Goal: Task Accomplishment & Management: Use online tool/utility

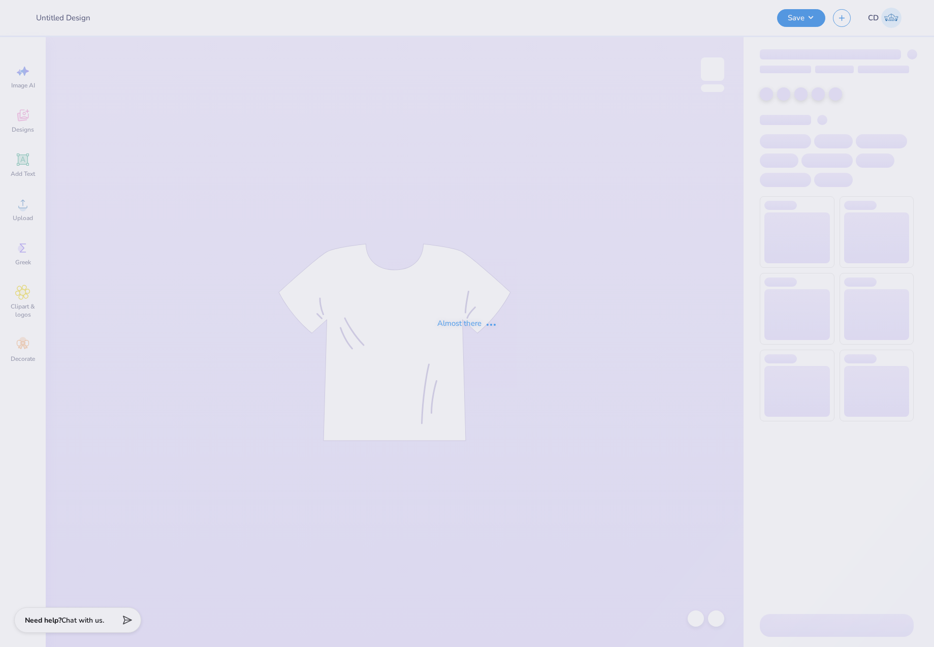
type input "Anchorsplash"
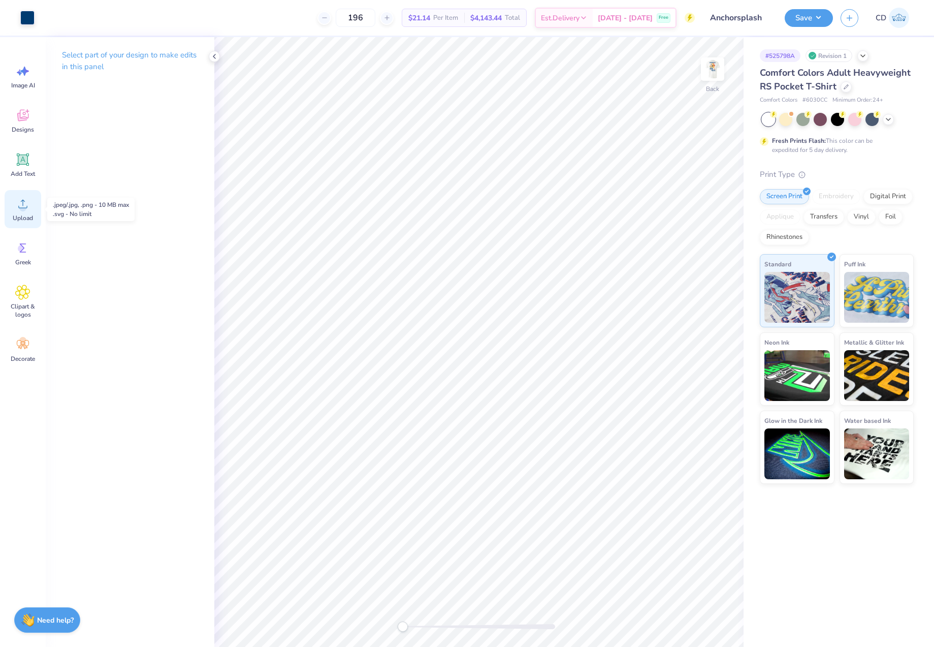
click at [33, 209] on div "Upload" at bounding box center [23, 209] width 37 height 38
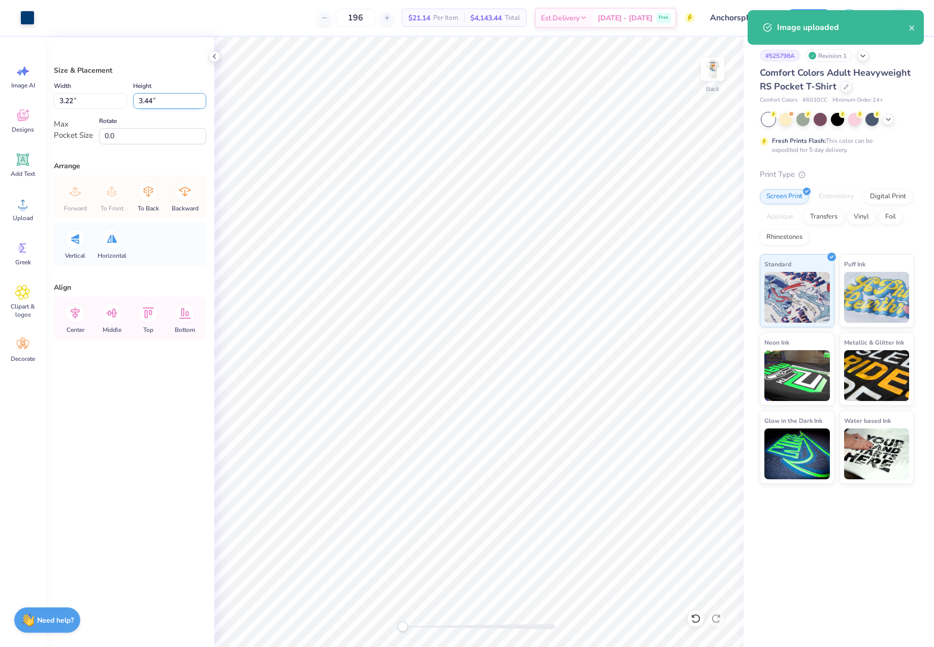
drag, startPoint x: 158, startPoint y: 104, endPoint x: 134, endPoint y: 102, distance: 24.0
click at [134, 102] on input "3.44" at bounding box center [169, 101] width 73 height 16
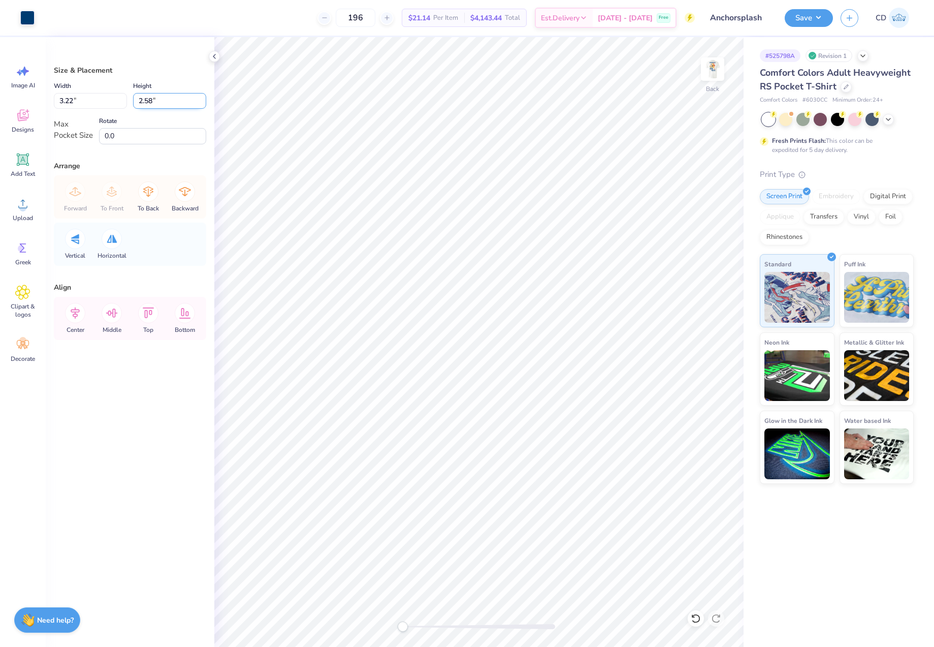
type input "2.58"
type input "2.42"
type input "2.38"
type input "2.54"
type input "2.42"
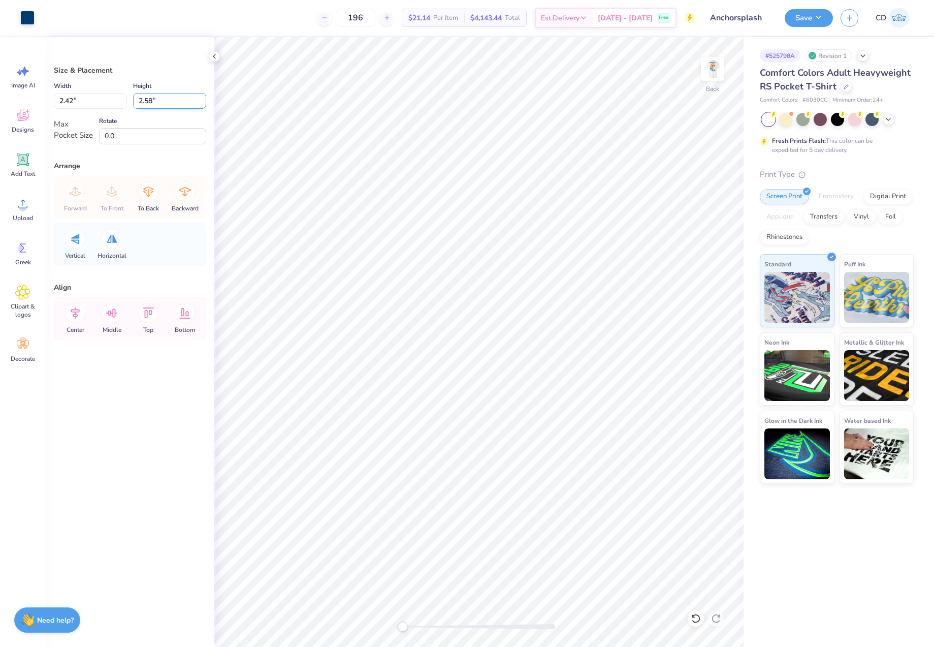
click at [149, 96] on input "2.58" at bounding box center [169, 101] width 73 height 16
type input "2.54"
type input "2.38"
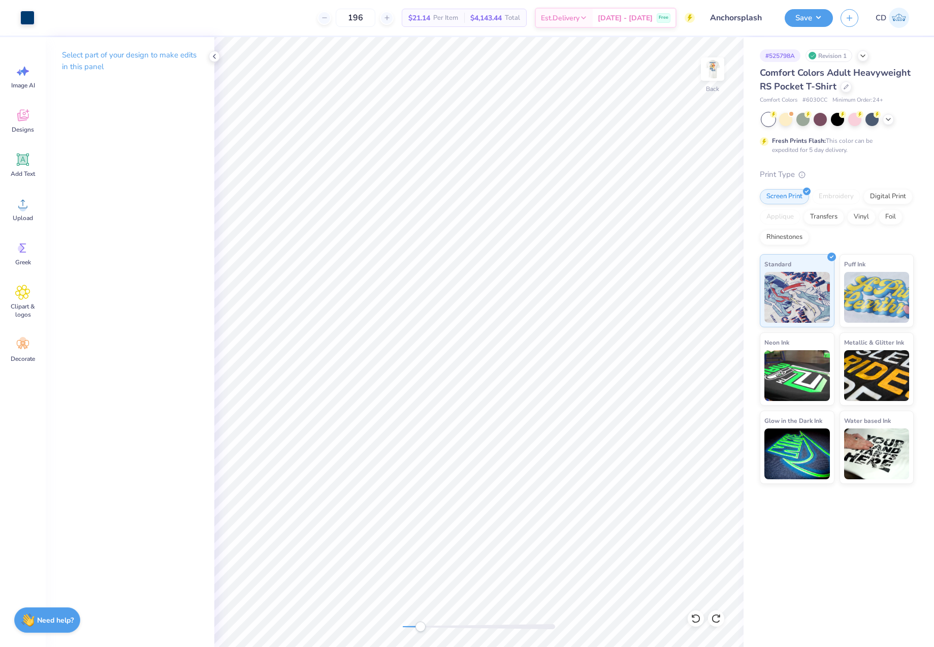
click at [431, 615] on div "Back" at bounding box center [478, 342] width 529 height 610
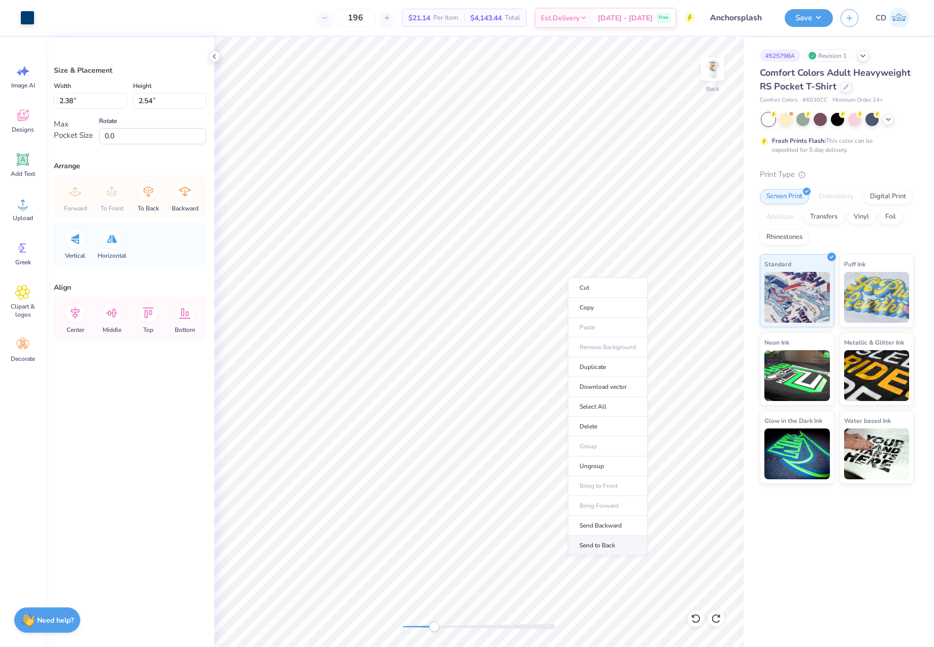
click at [613, 539] on li "Send to Back" at bounding box center [608, 546] width 80 height 20
click at [114, 315] on icon at bounding box center [112, 313] width 20 height 20
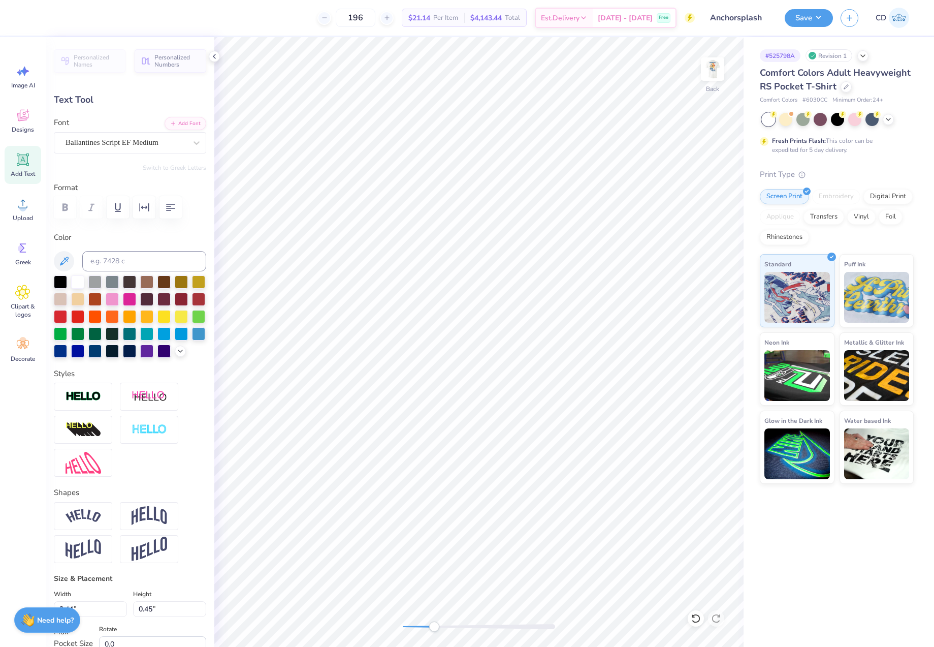
scroll to position [9, 2]
type textarea "Anchorsplash 2025"
type input "0.42"
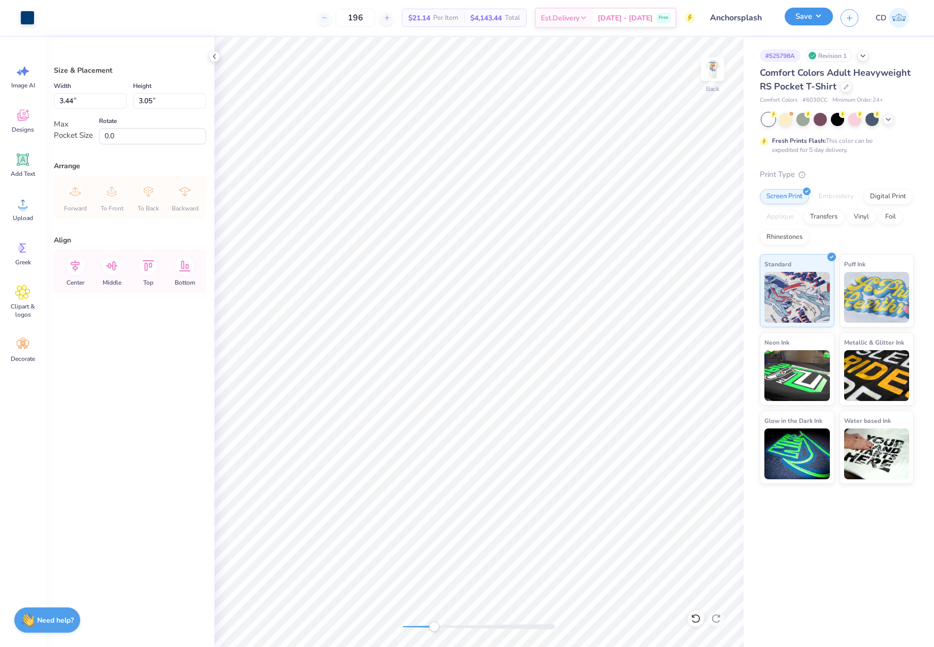
drag, startPoint x: 809, startPoint y: 18, endPoint x: 809, endPoint y: 24, distance: 6.6
click at [809, 18] on button "Save" at bounding box center [809, 17] width 48 height 18
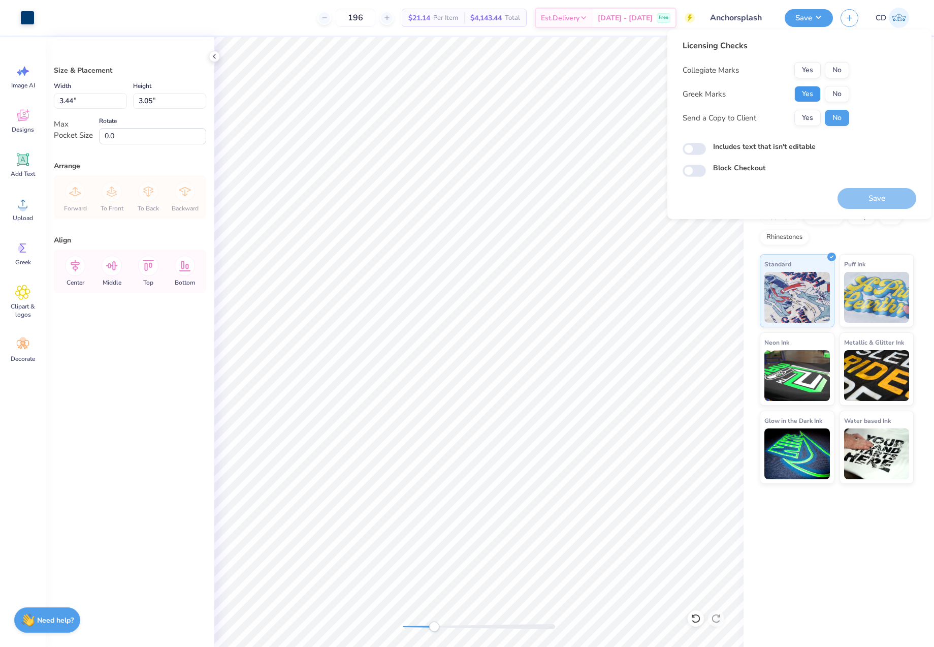
click at [804, 96] on button "Yes" at bounding box center [808, 94] width 26 height 16
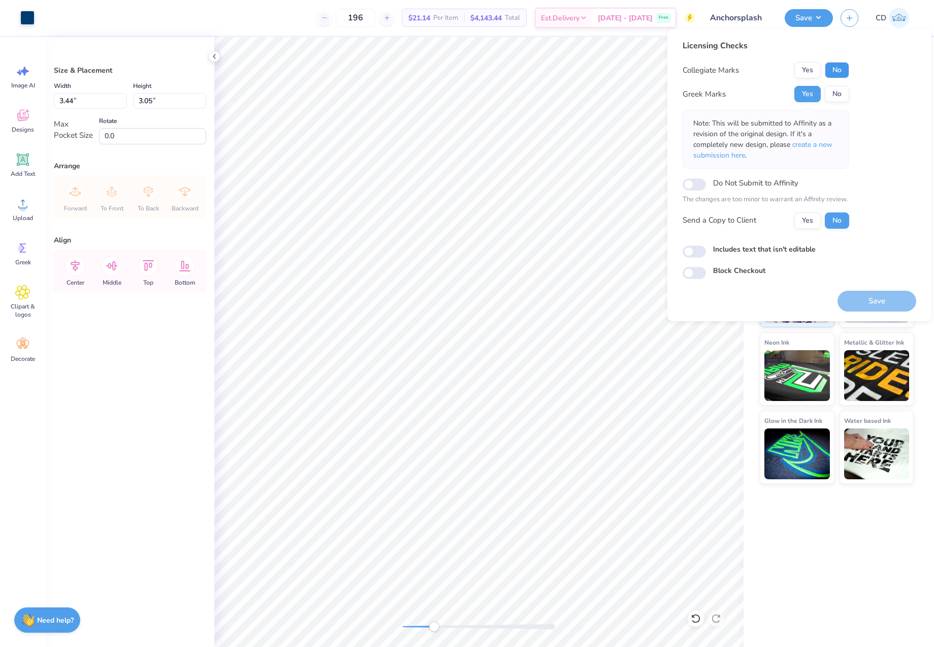
click at [834, 68] on button "No" at bounding box center [837, 70] width 24 height 16
click at [815, 144] on span "create a new submission here" at bounding box center [763, 150] width 139 height 20
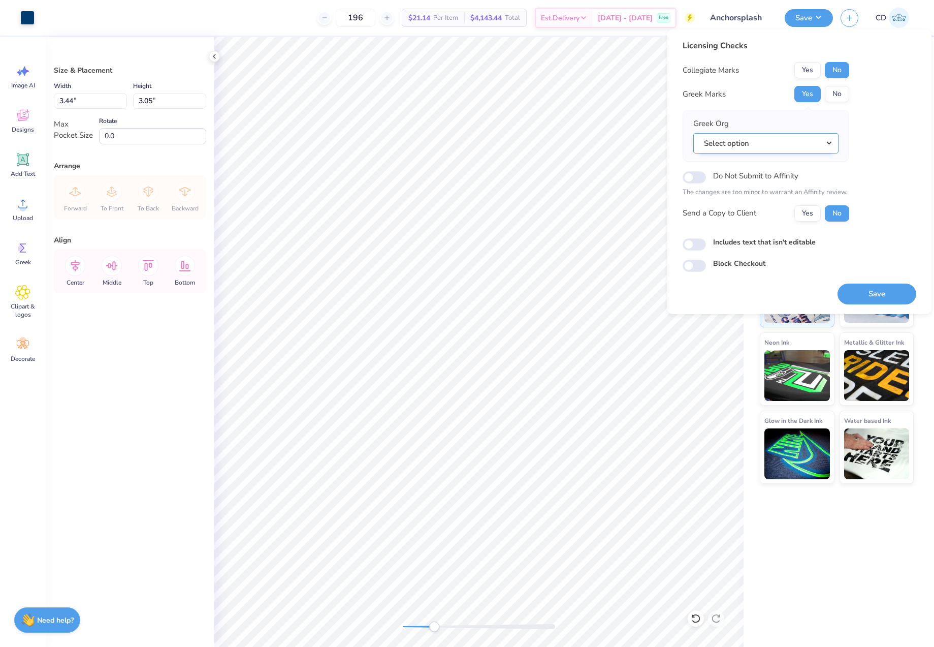
click at [826, 139] on button "Select option" at bounding box center [766, 143] width 145 height 21
click at [741, 238] on link "Delta Gamma" at bounding box center [766, 239] width 137 height 17
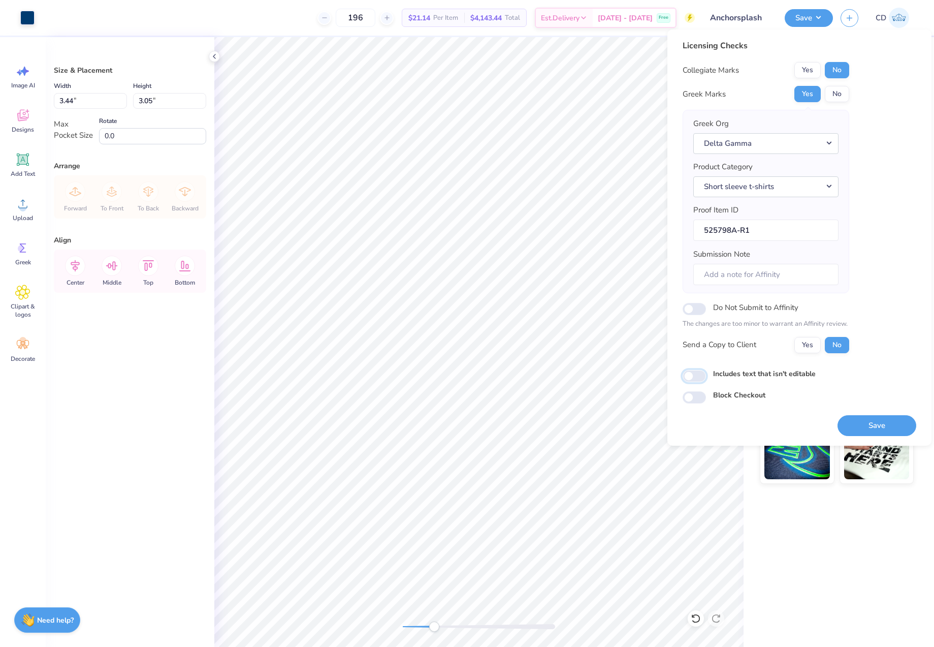
click at [693, 376] on input "Includes text that isn't editable" at bounding box center [694, 376] width 23 height 12
checkbox input "true"
drag, startPoint x: 886, startPoint y: 422, endPoint x: 860, endPoint y: 418, distance: 26.3
click at [886, 423] on button "Save" at bounding box center [877, 425] width 79 height 21
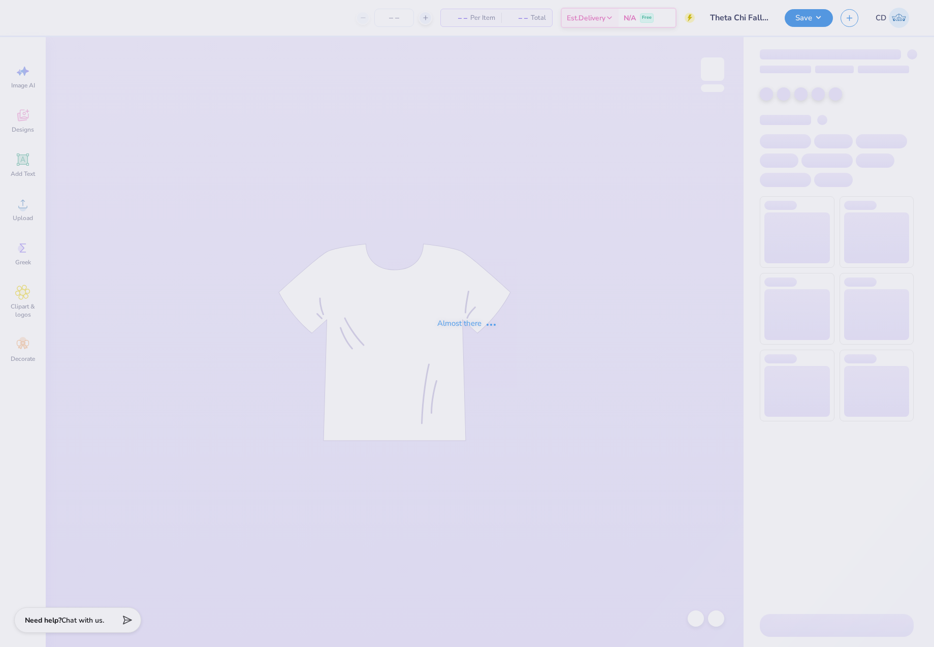
type input "Theta Chi Fall Rush merch"
type input "12"
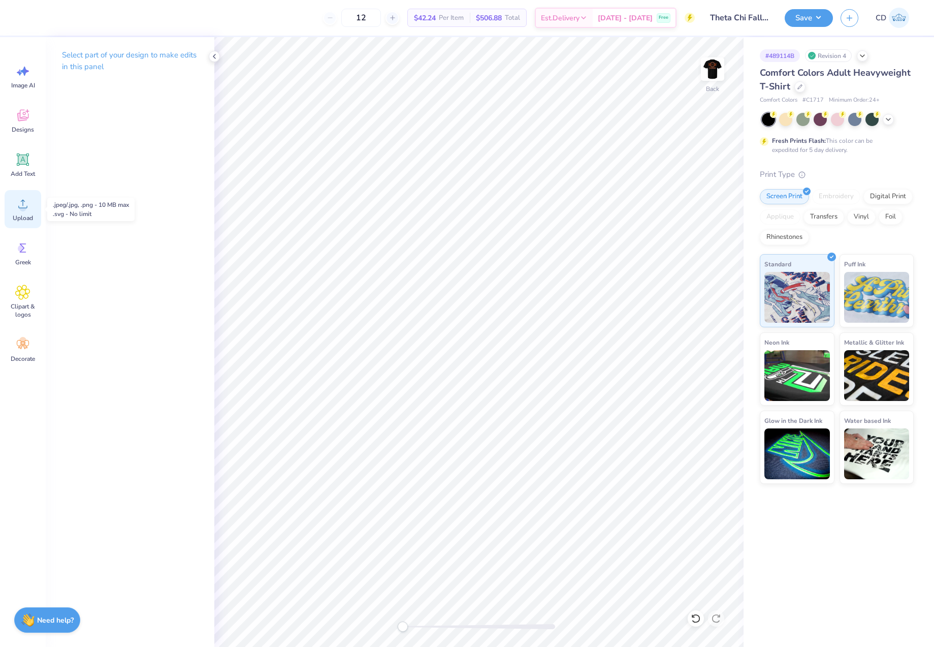
click at [30, 210] on div "Upload" at bounding box center [23, 209] width 37 height 38
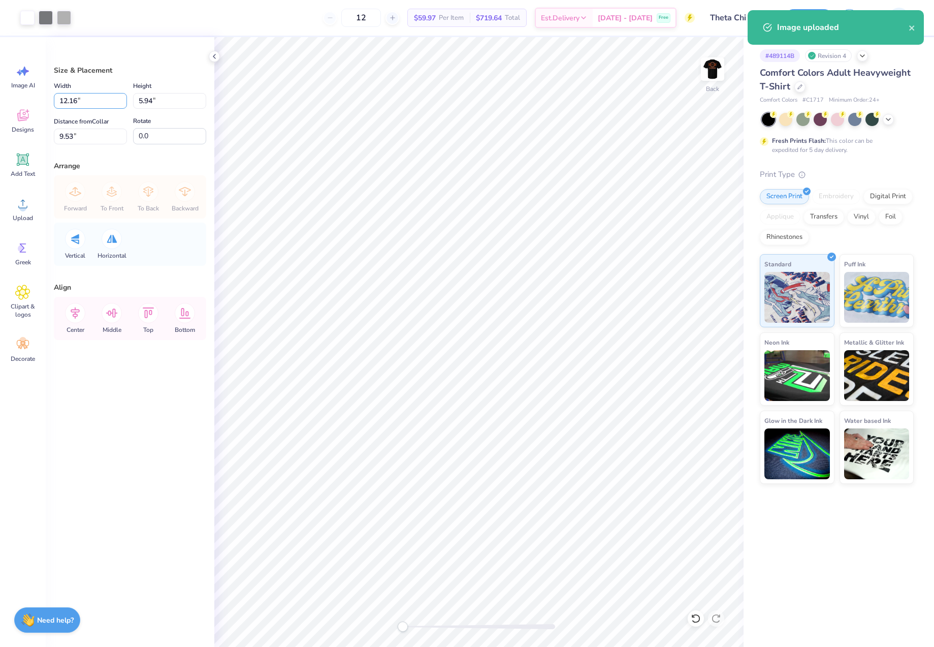
drag, startPoint x: 79, startPoint y: 99, endPoint x: 42, endPoint y: 101, distance: 37.1
click at [42, 101] on div "Art colors 12 $59.97 Per Item $719.64 Total Est. Delivery [DATE] - [DATE] Free …" at bounding box center [467, 323] width 934 height 647
type input "3.00"
type input "1.47"
type input "11.77"
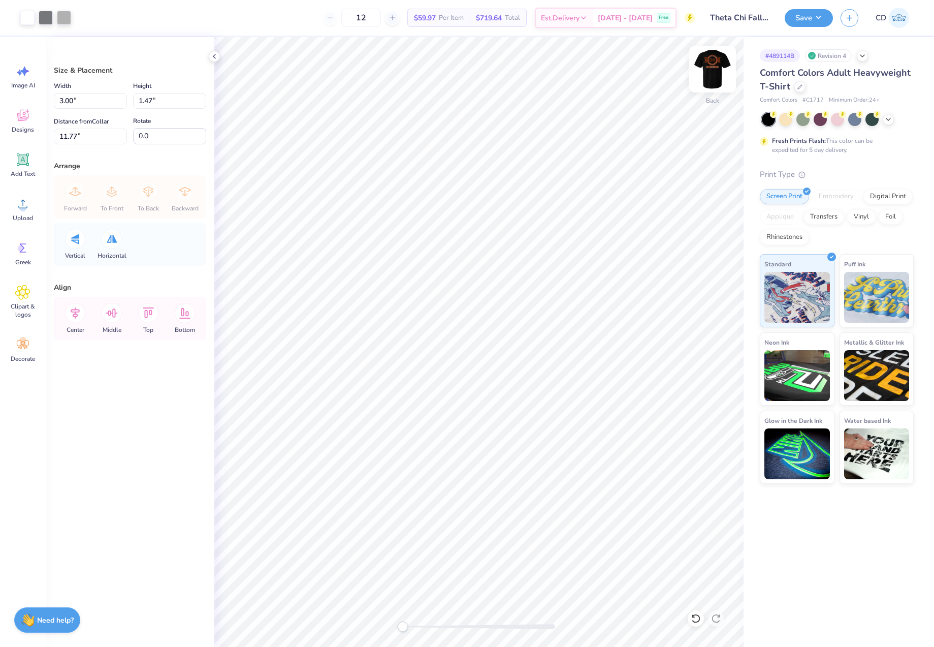
click at [711, 64] on img at bounding box center [713, 69] width 41 height 41
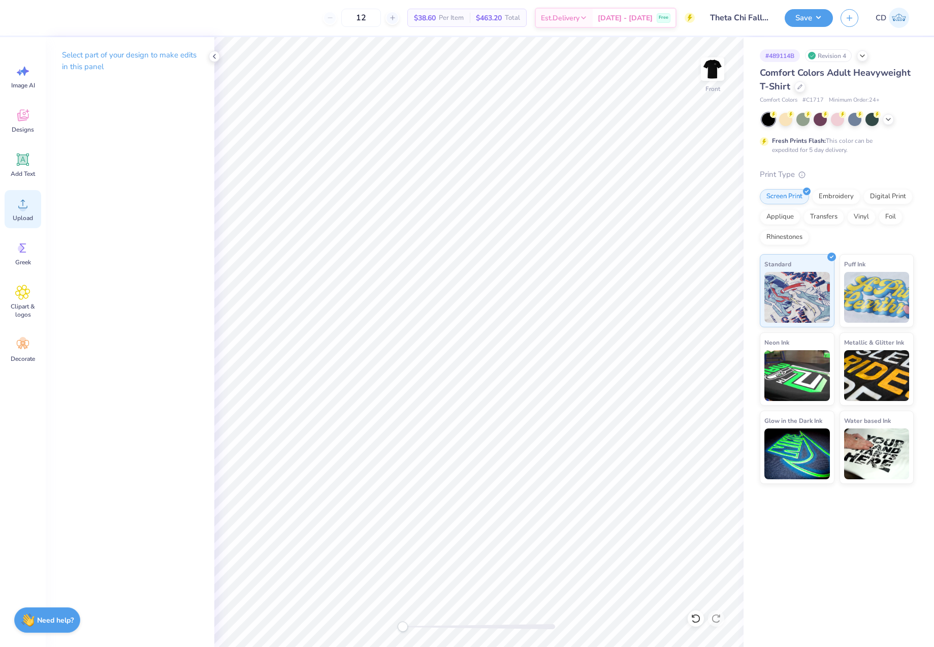
click at [29, 205] on icon at bounding box center [22, 203] width 15 height 15
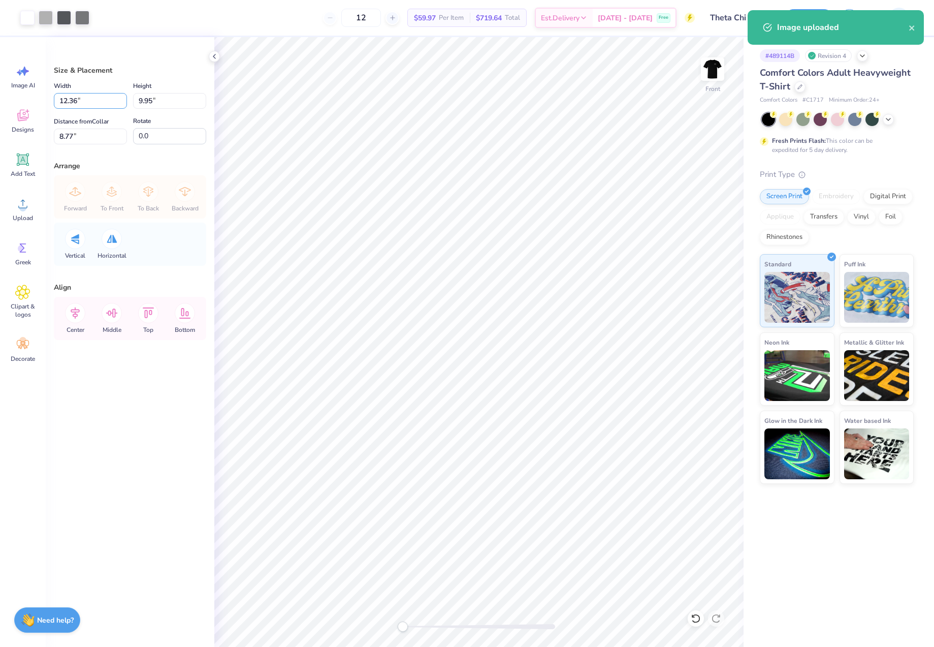
drag, startPoint x: 91, startPoint y: 99, endPoint x: 53, endPoint y: 100, distance: 38.1
click at [53, 100] on div "Size & Placement Width 12.36 12.36 " Height 9.95 9.95 " Distance from Collar 8.…" at bounding box center [130, 342] width 169 height 610
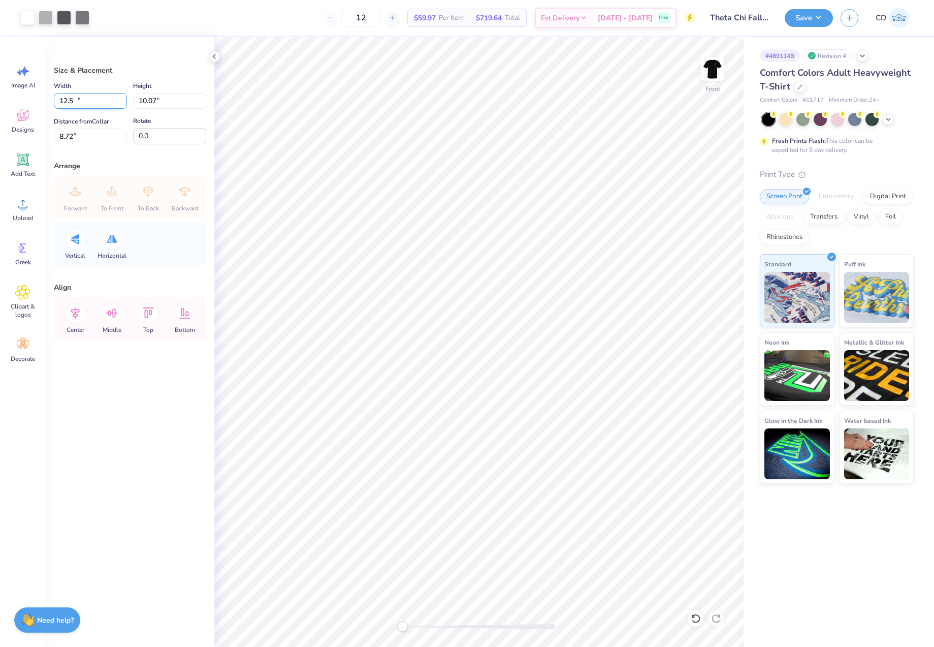
type input "12.50"
type input "10.07"
drag, startPoint x: 80, startPoint y: 138, endPoint x: 54, endPoint y: 138, distance: 25.4
click at [54, 138] on input "8.72" at bounding box center [90, 137] width 73 height 16
type input "3"
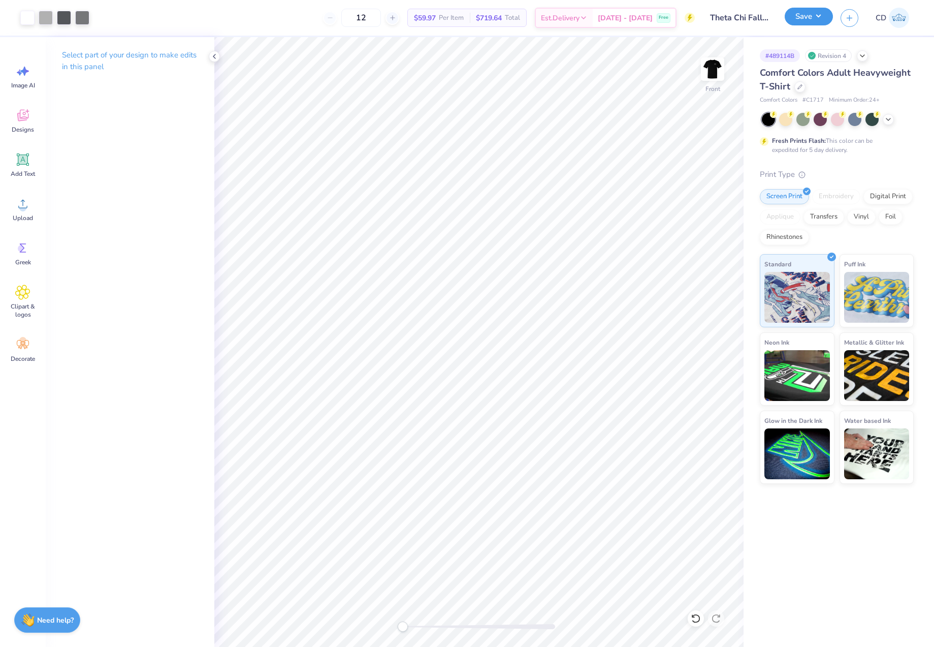
click at [800, 19] on button "Save" at bounding box center [809, 17] width 48 height 18
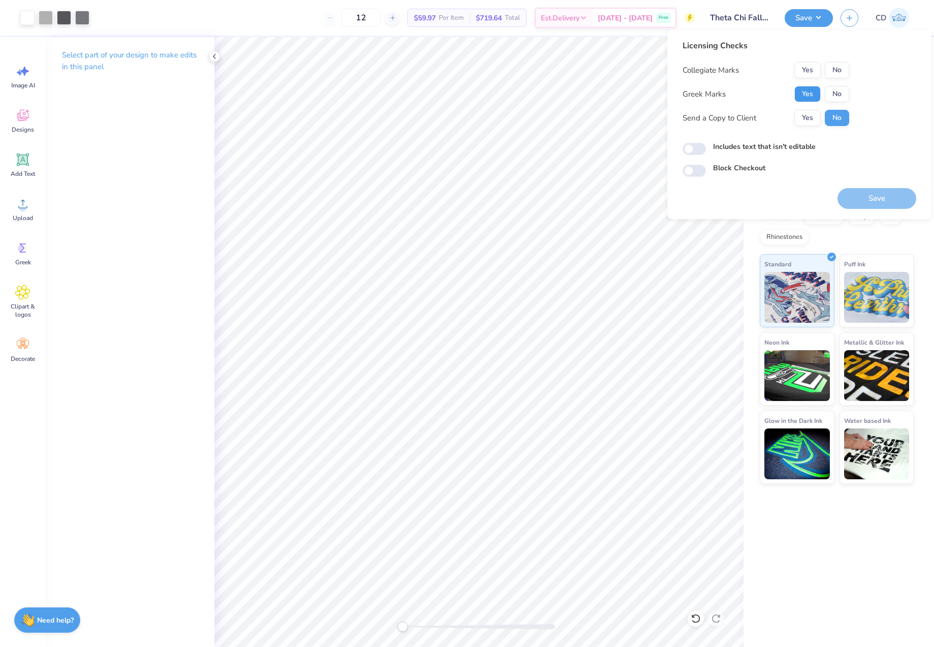
click at [807, 90] on button "Yes" at bounding box center [808, 94] width 26 height 16
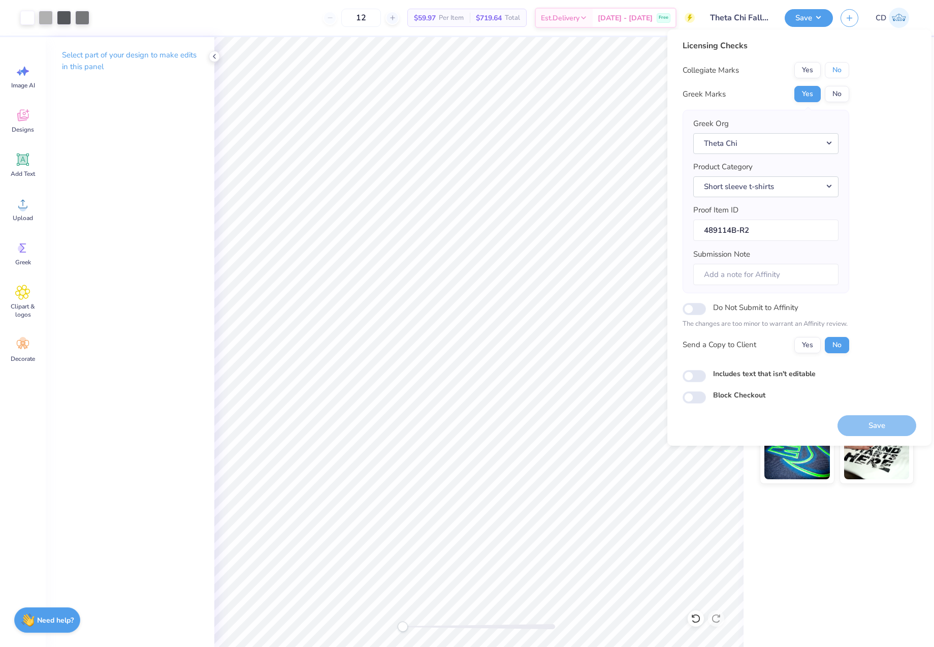
click at [839, 71] on button "No" at bounding box center [837, 70] width 24 height 16
click at [688, 374] on input "Includes text that isn't editable" at bounding box center [694, 376] width 23 height 12
checkbox input "true"
click at [872, 420] on button "Save" at bounding box center [877, 425] width 79 height 21
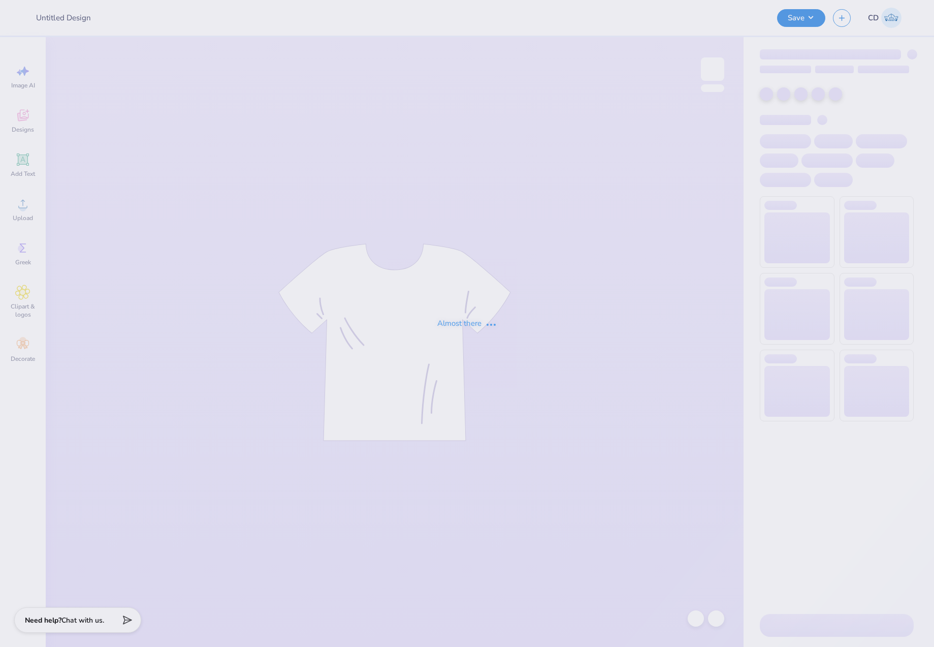
type input "Sigma Nu Halloween"
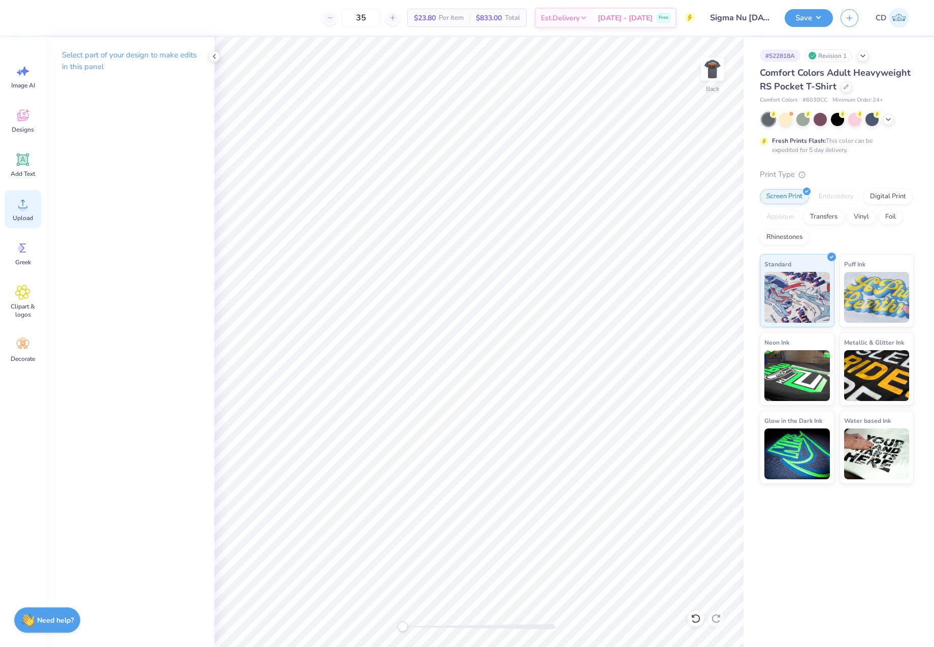
click at [26, 205] on icon at bounding box center [22, 203] width 15 height 15
click at [715, 78] on img at bounding box center [713, 69] width 41 height 41
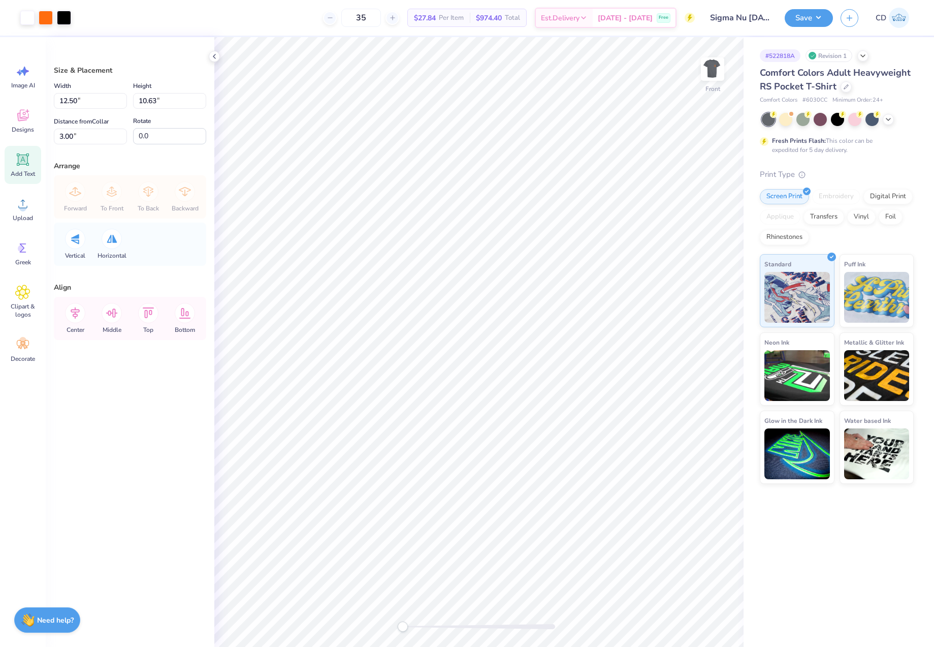
click at [22, 157] on icon at bounding box center [23, 160] width 10 height 10
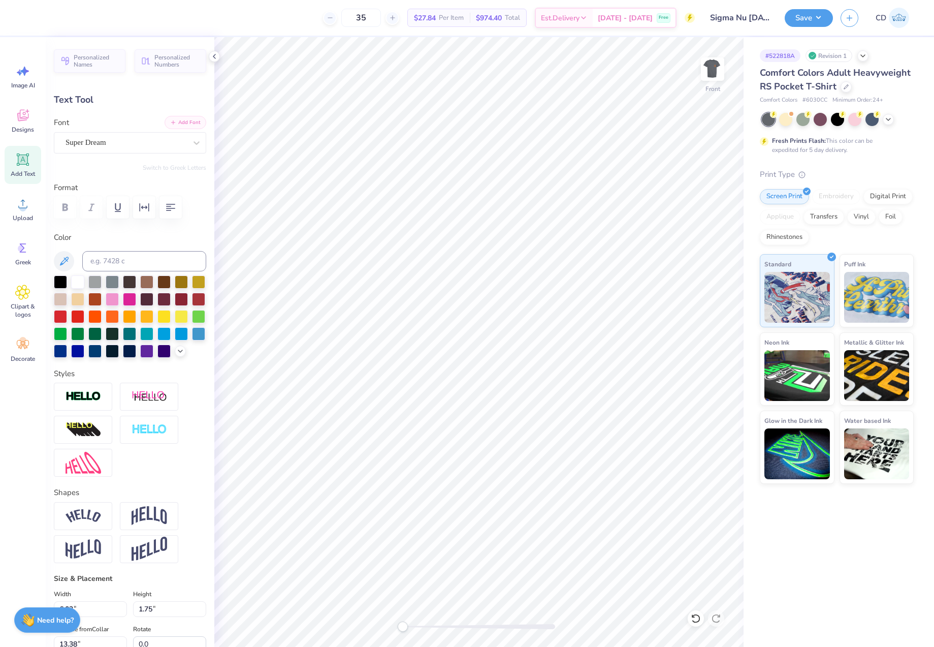
click at [176, 122] on button "Add Font" at bounding box center [186, 122] width 42 height 13
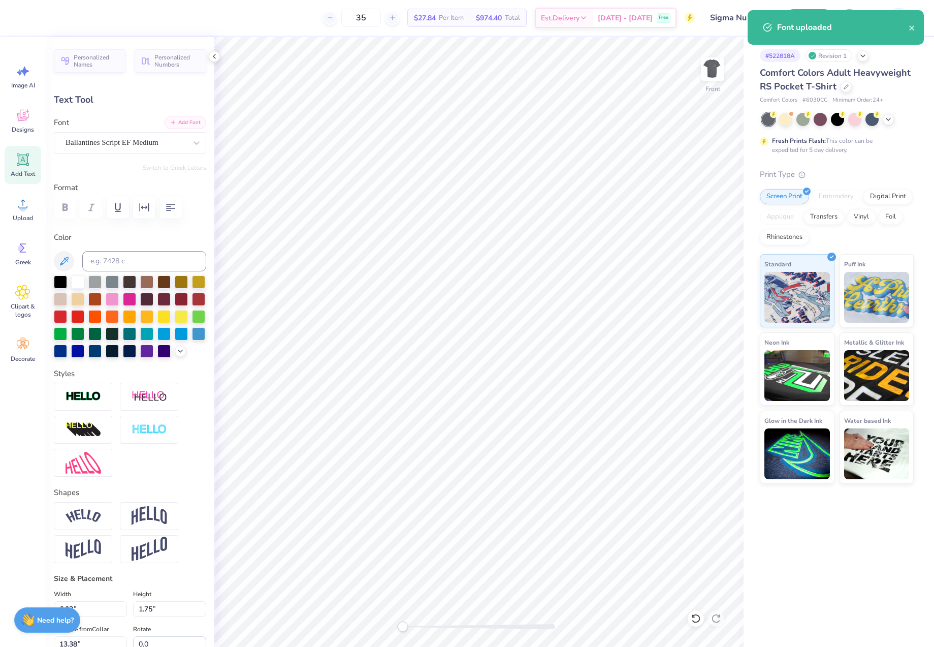
click at [177, 124] on button "Add Font" at bounding box center [186, 122] width 42 height 13
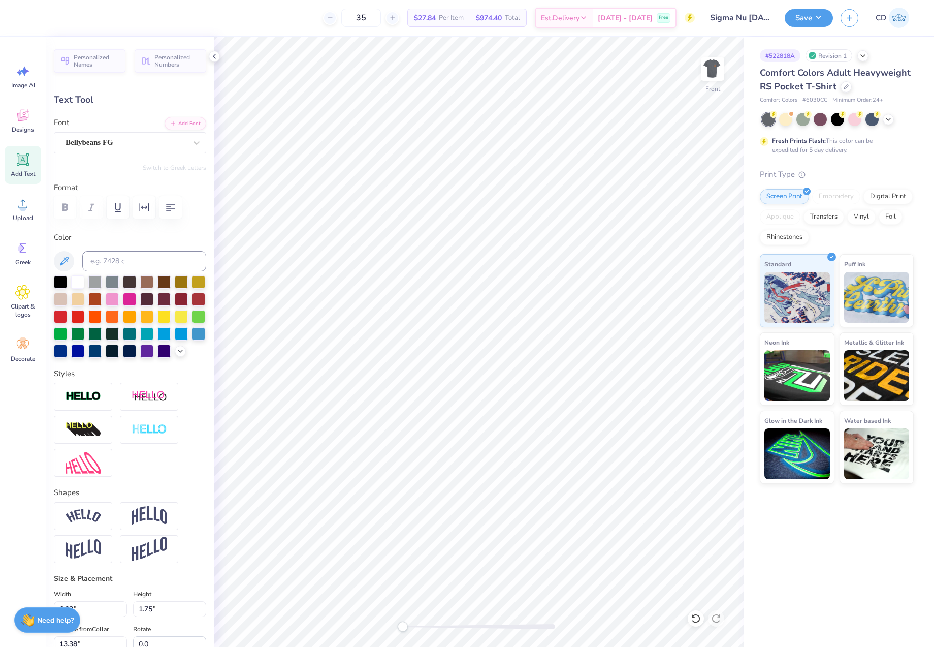
scroll to position [9, 2]
paste textarea "RALEIGH N.C. 2025"
type textarea "RALEIGH N.C. 2025"
type input "14.32"
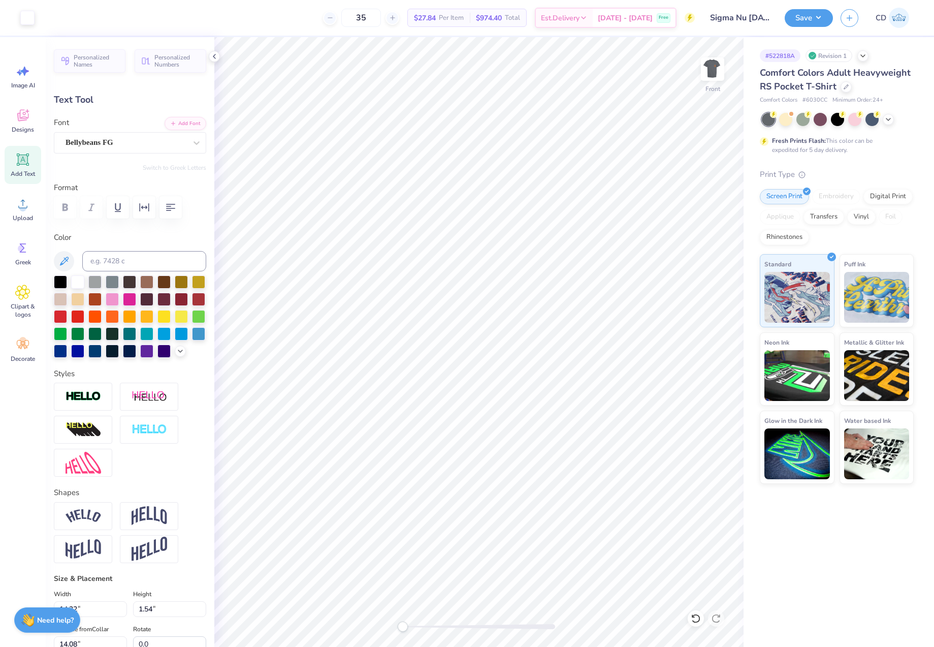
type input "1.54"
type input "14.08"
type input "8.63"
type input "0.93"
type input "14.69"
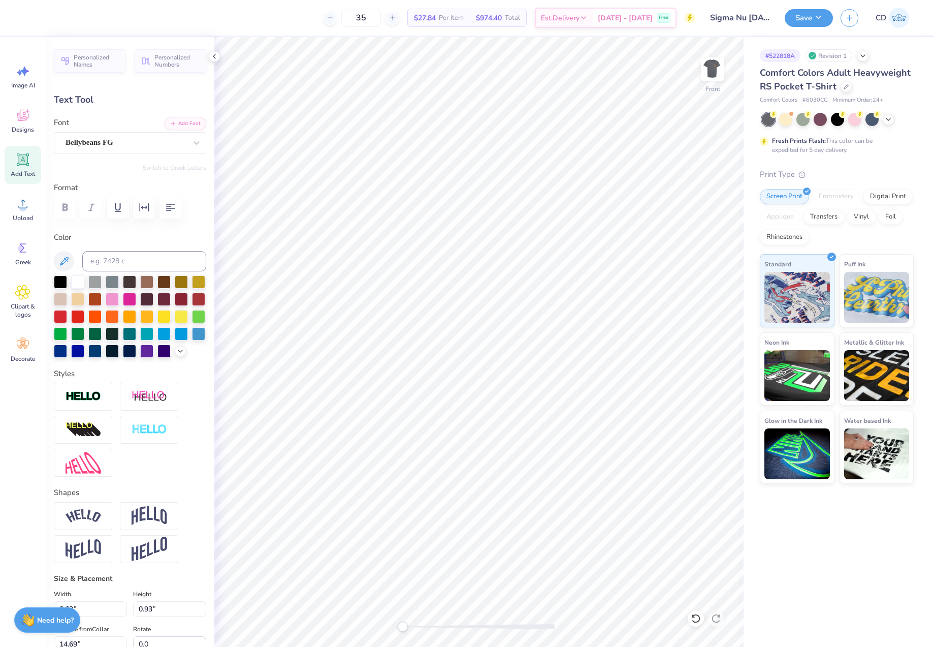
type input "7.00"
type input "0.75"
type input "14.87"
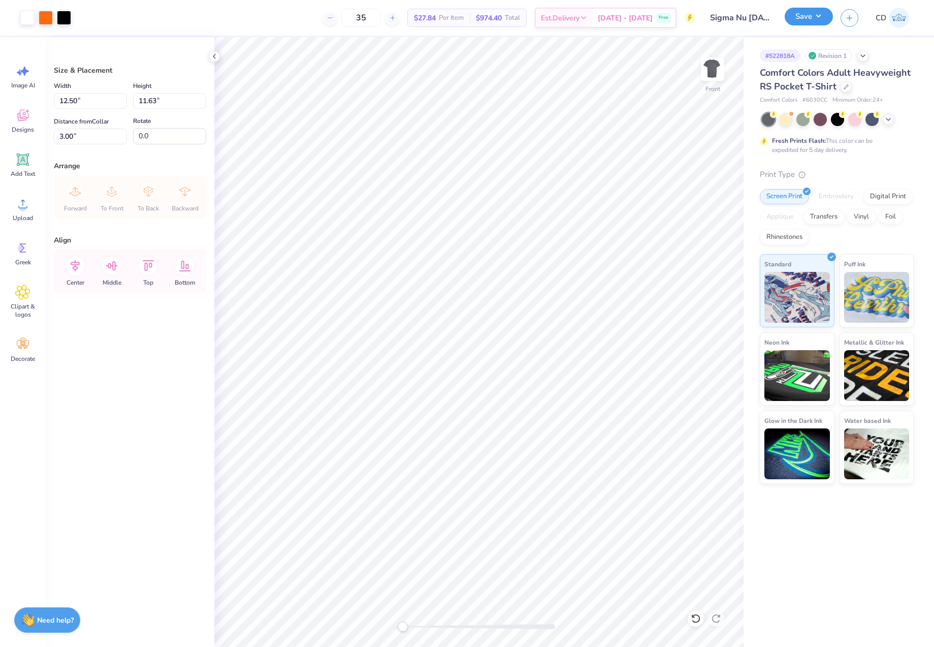
click at [807, 18] on button "Save" at bounding box center [809, 17] width 48 height 18
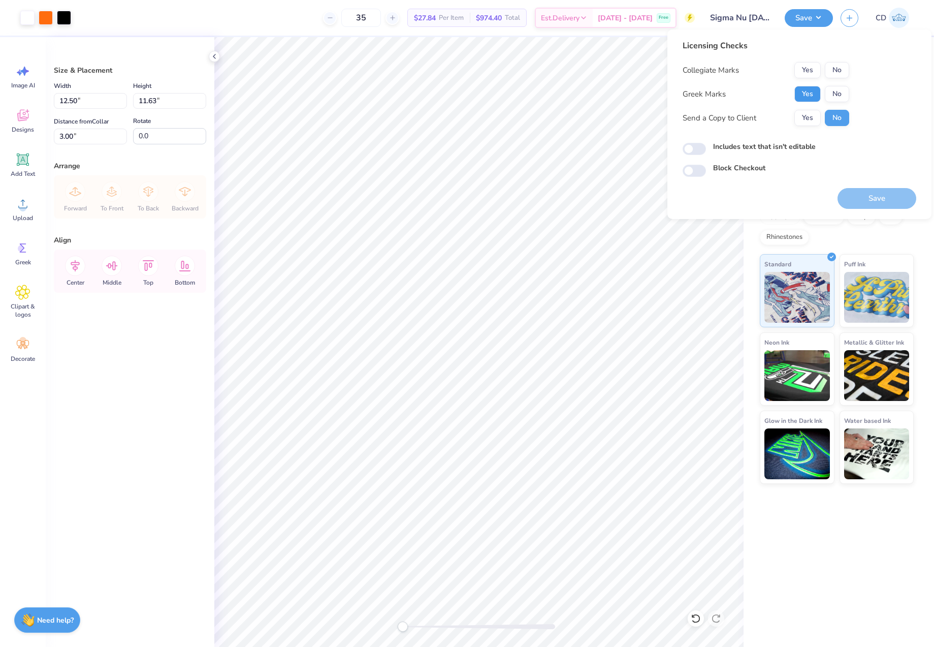
click at [807, 98] on button "Yes" at bounding box center [808, 94] width 26 height 16
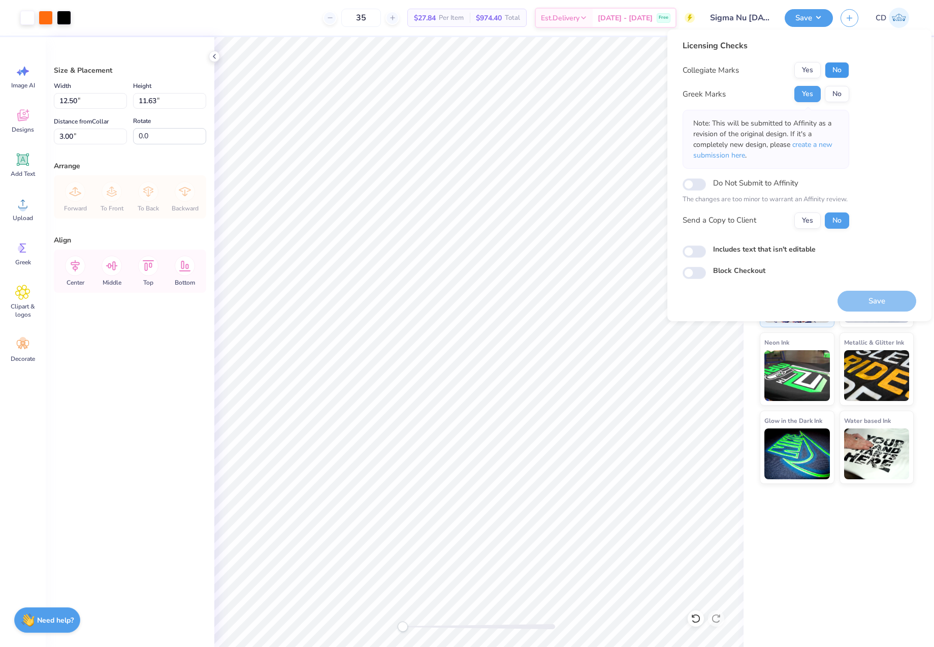
click at [836, 64] on button "No" at bounding box center [837, 70] width 24 height 16
click at [824, 145] on span "create a new submission here" at bounding box center [763, 150] width 139 height 20
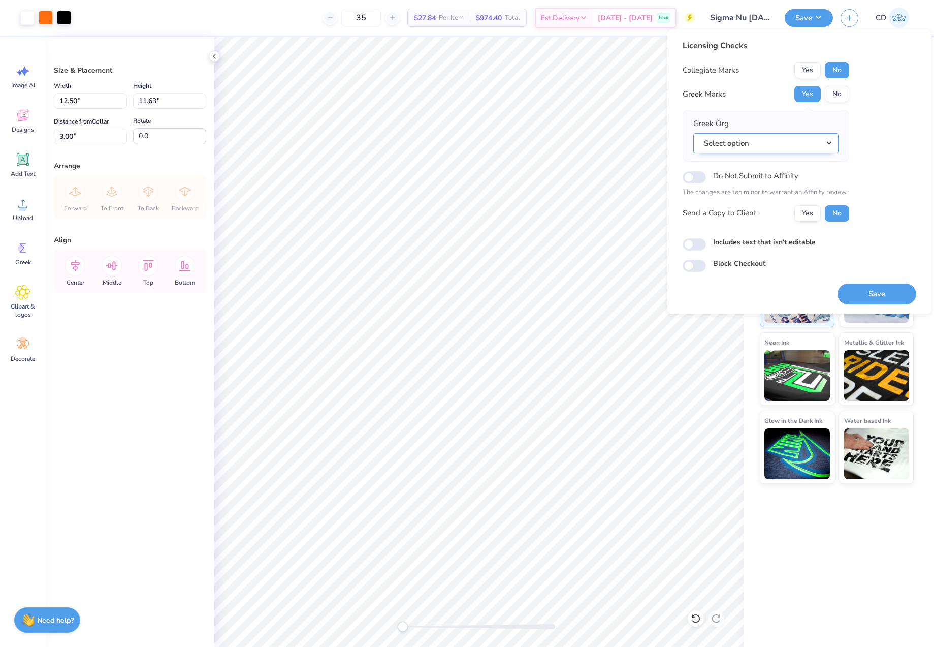
click at [826, 141] on button "Select option" at bounding box center [766, 143] width 145 height 21
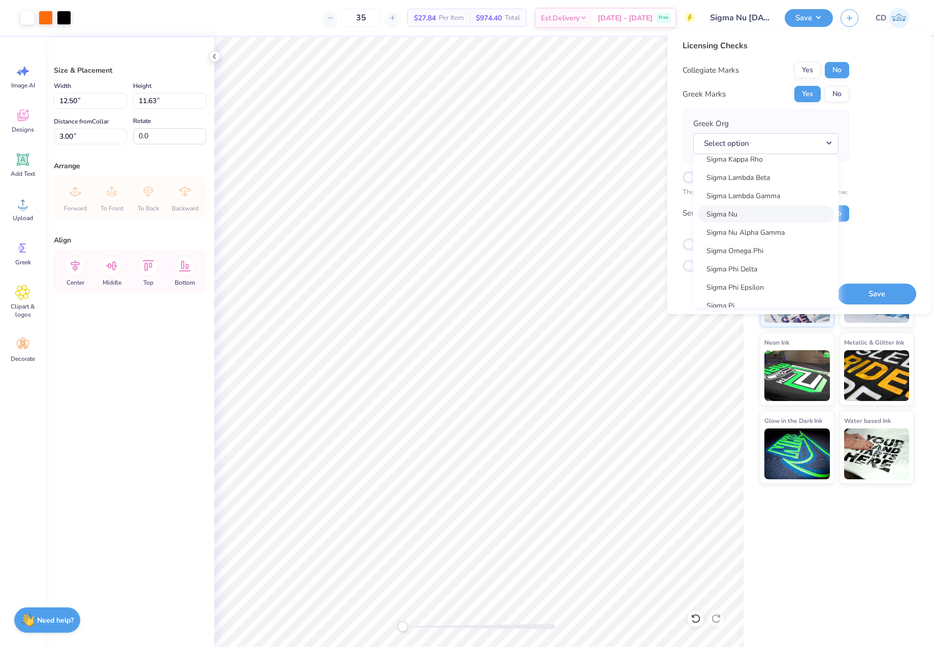
click at [732, 216] on link "Sigma Nu" at bounding box center [766, 214] width 137 height 17
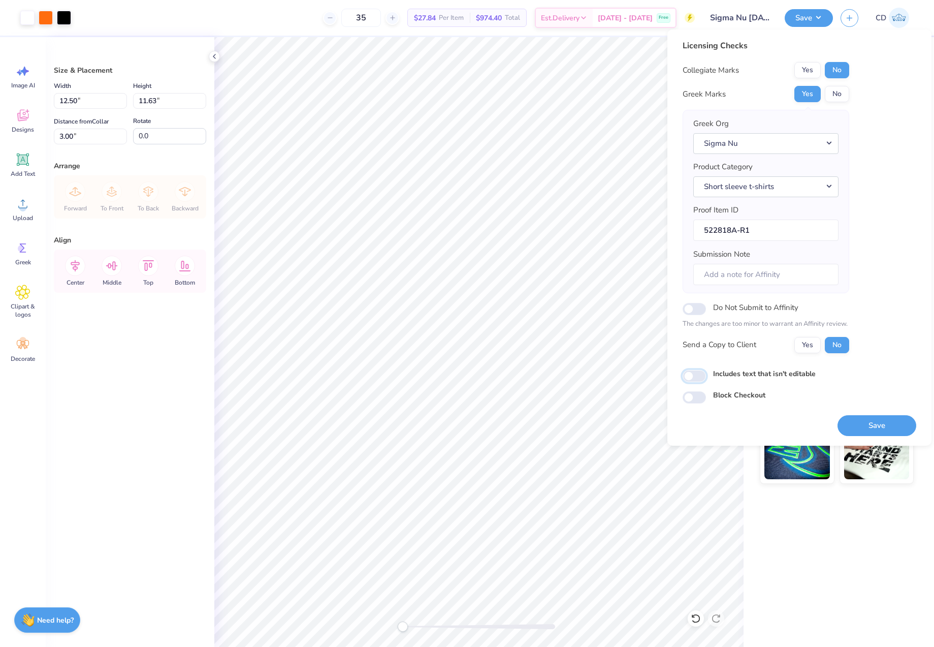
click at [696, 372] on input "Includes text that isn't editable" at bounding box center [694, 376] width 23 height 12
checkbox input "true"
click at [870, 423] on button "Save" at bounding box center [877, 425] width 79 height 21
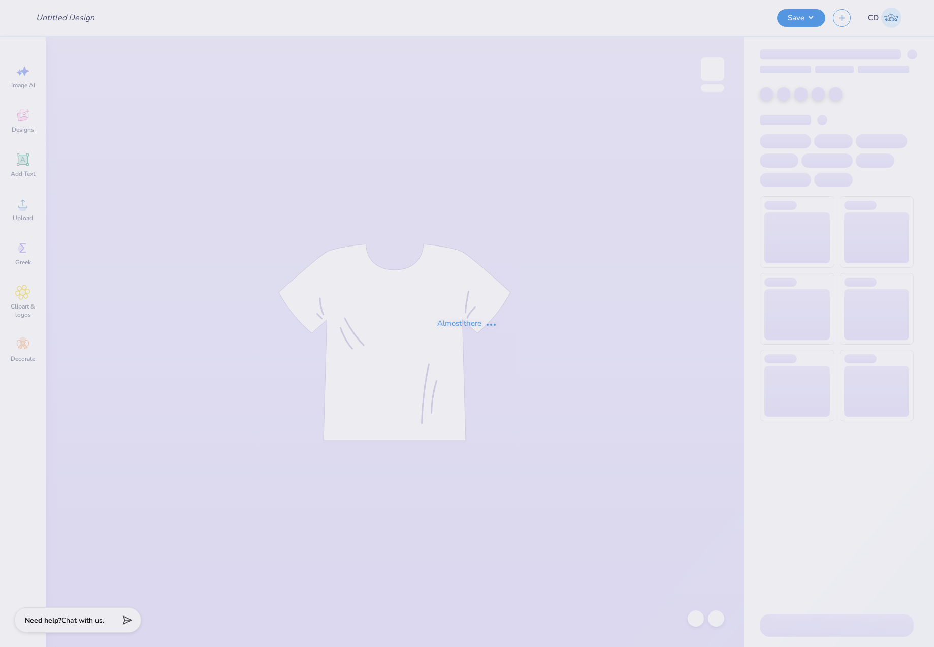
type input "toXcel polo"
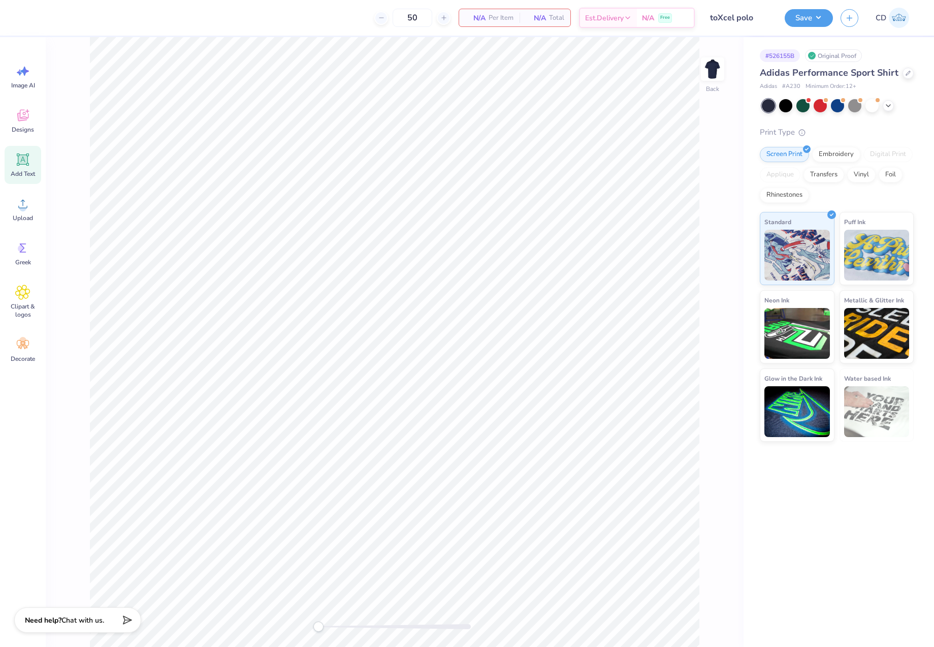
click at [23, 169] on div "Add Text" at bounding box center [23, 165] width 37 height 38
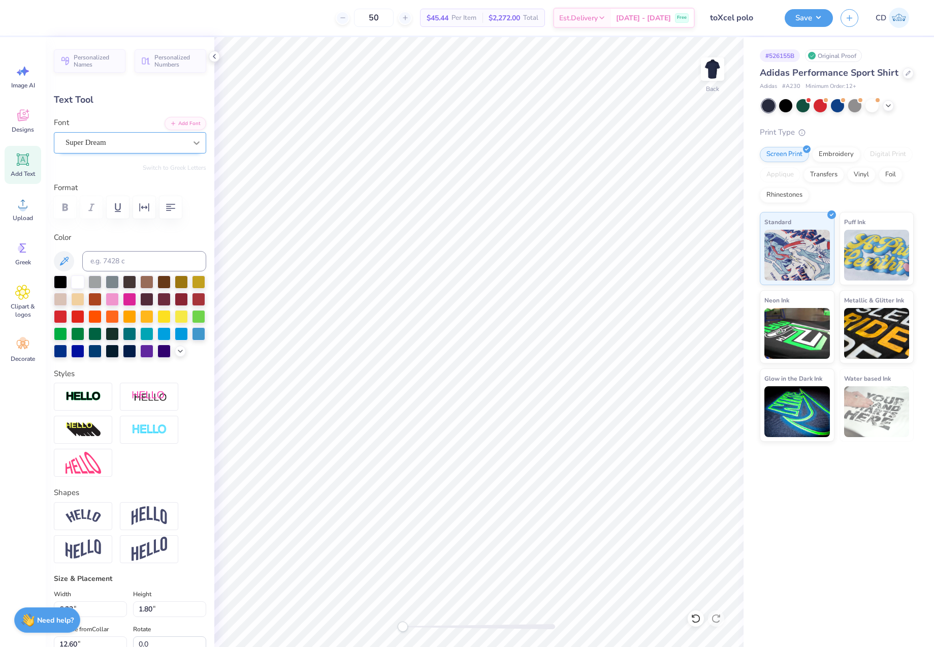
click at [187, 137] on div at bounding box center [196, 143] width 18 height 18
type input "arial"
click at [193, 122] on button "Add Font" at bounding box center [186, 122] width 42 height 13
type textarea "toXcel"
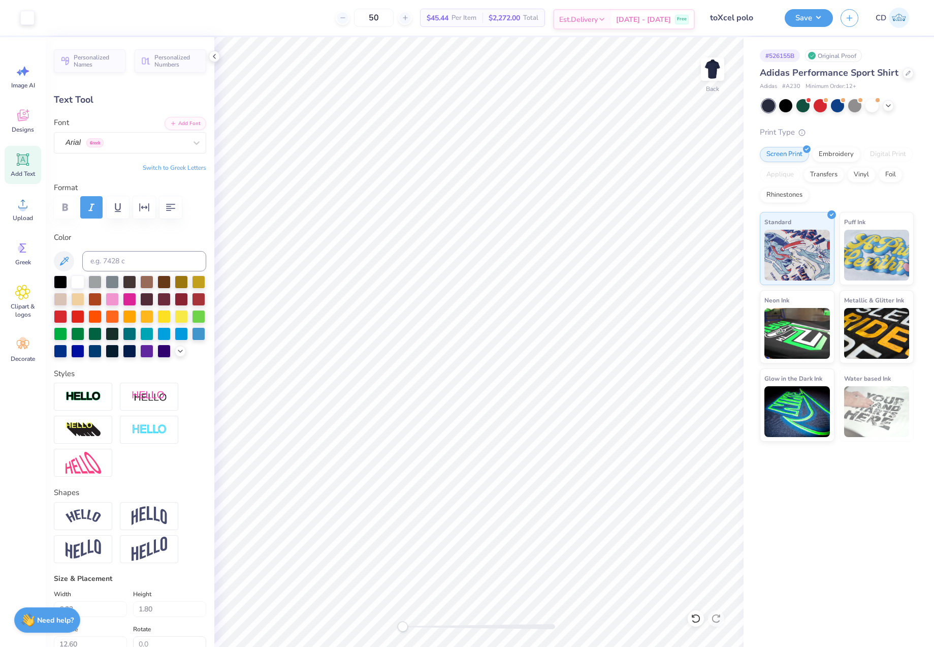
type input "7.11"
type input "1.87"
type input "12.56"
type input "5.20"
type input "1.37"
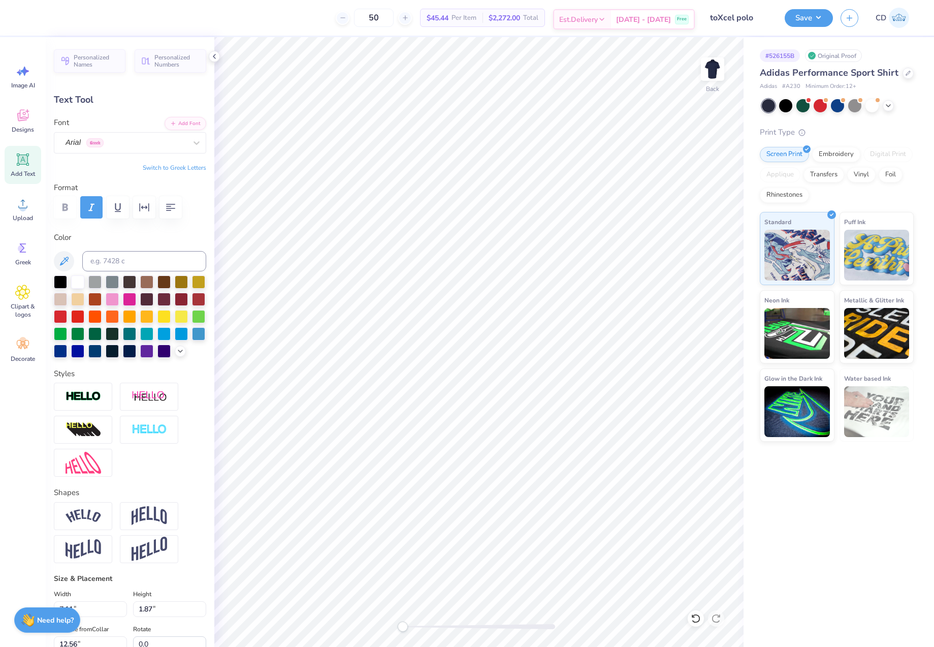
type input "13.07"
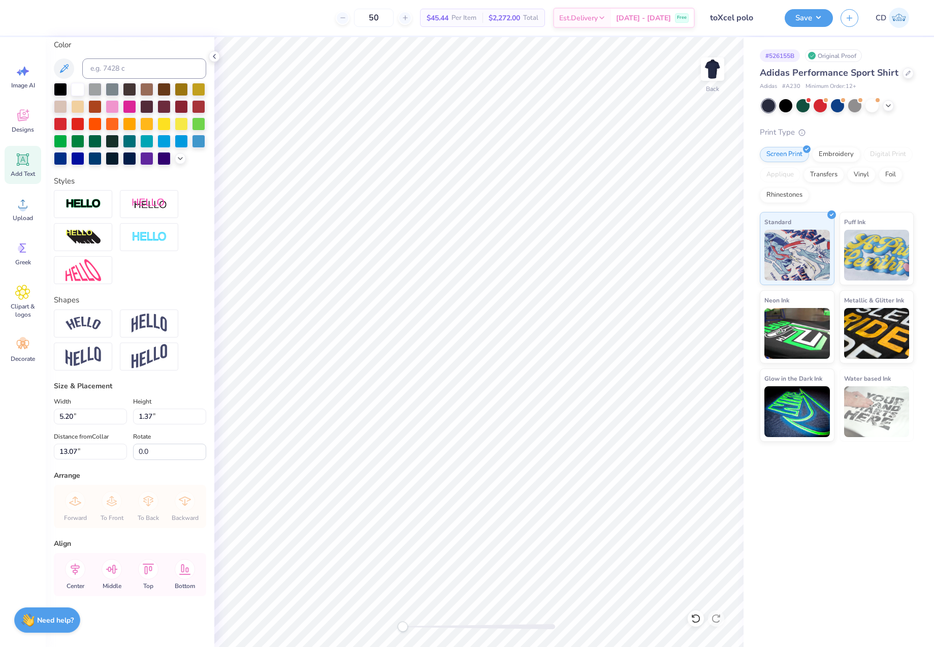
scroll to position [210, 0]
drag, startPoint x: 84, startPoint y: 416, endPoint x: 52, endPoint y: 417, distance: 31.5
click at [52, 417] on div "Personalized Names Personalized Numbers Text Tool Add Font Font Arial Greek Swi…" at bounding box center [130, 342] width 169 height 610
type input "4.00"
type input "1.05"
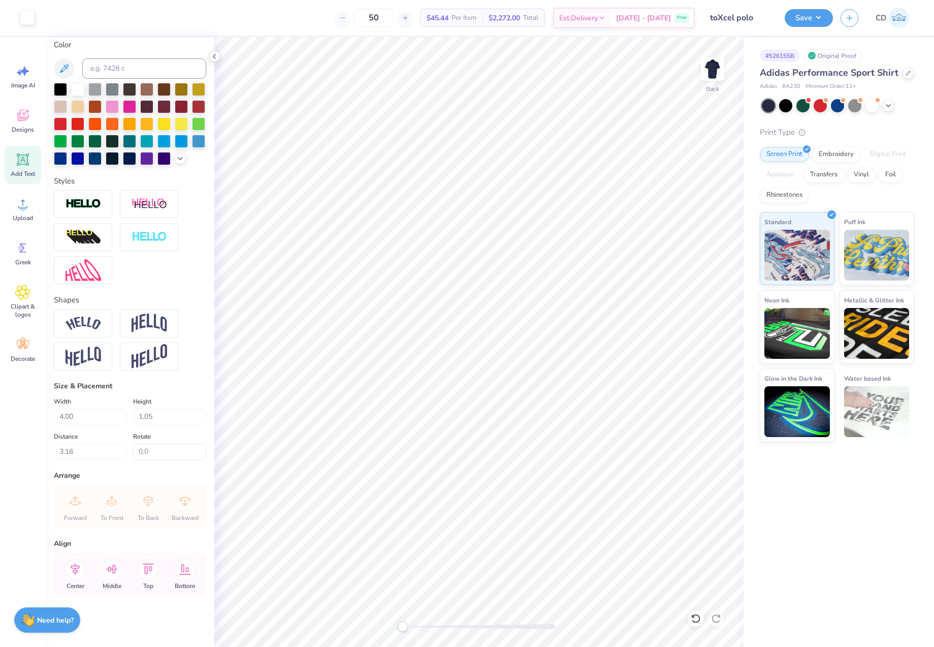
type input "3.00"
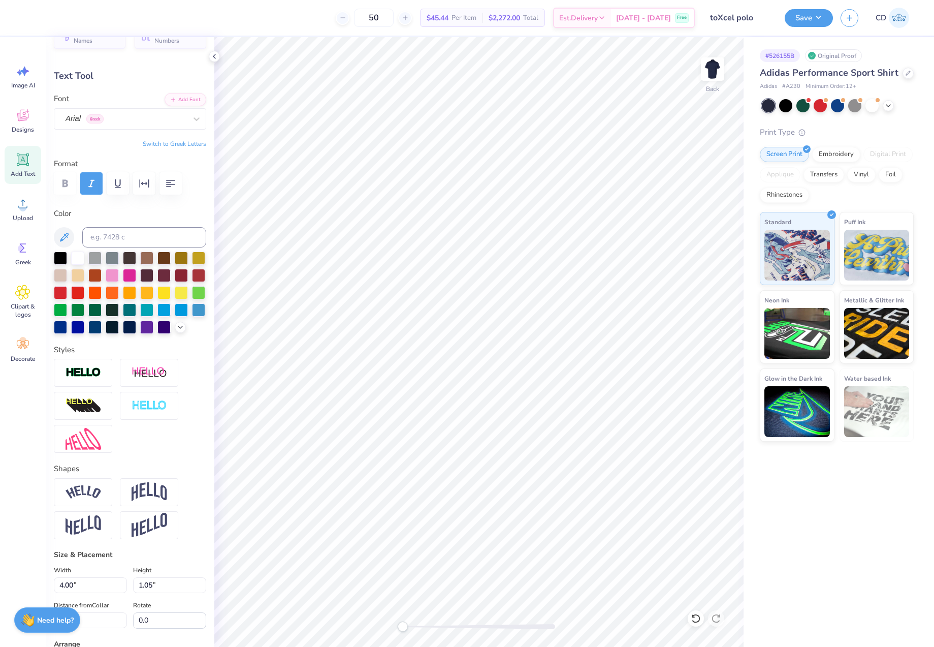
scroll to position [0, 0]
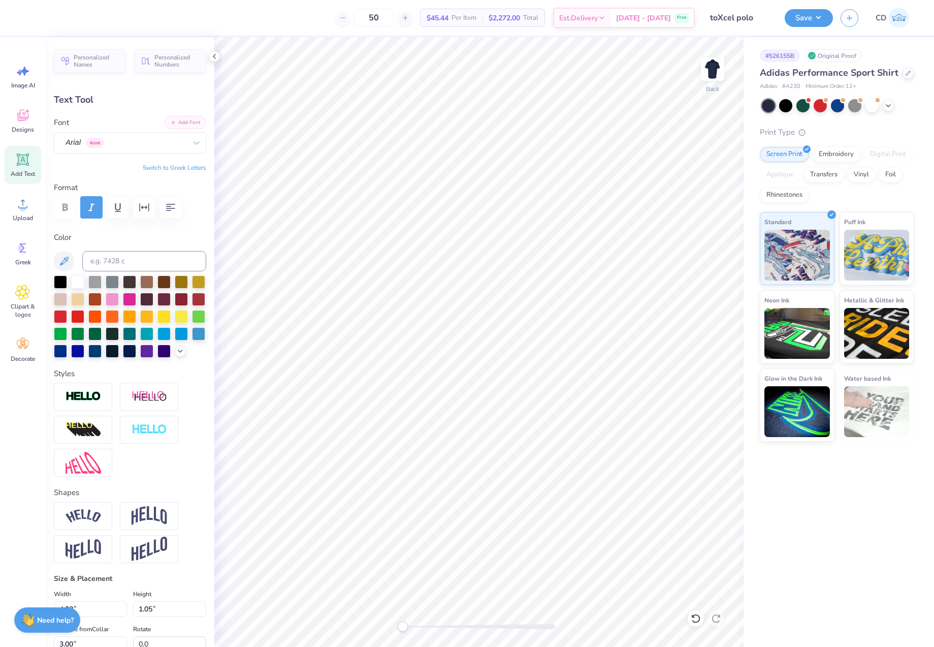
click at [186, 120] on button "Add Font" at bounding box center [186, 122] width 42 height 13
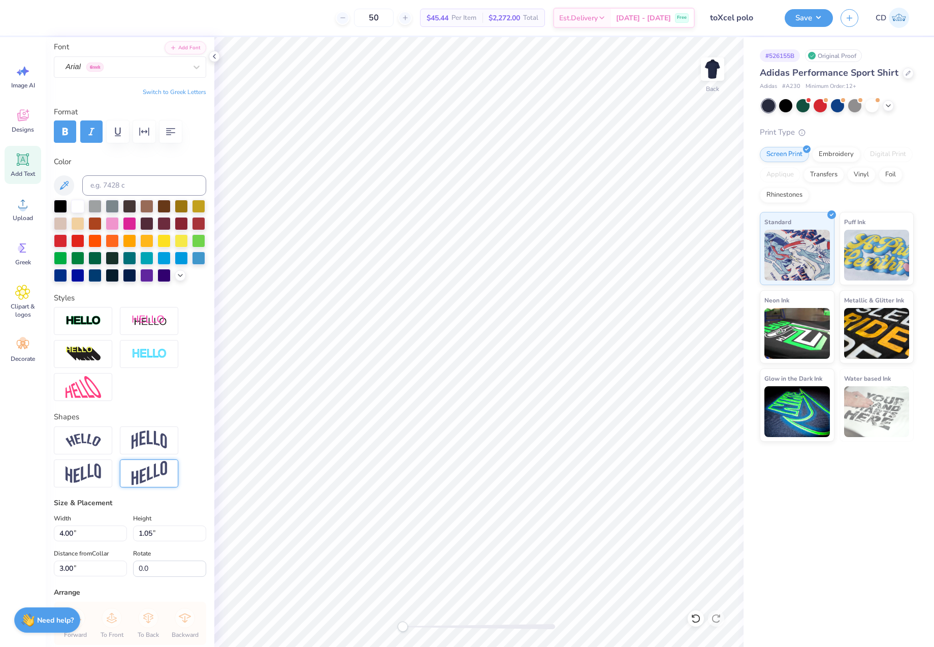
scroll to position [210, 0]
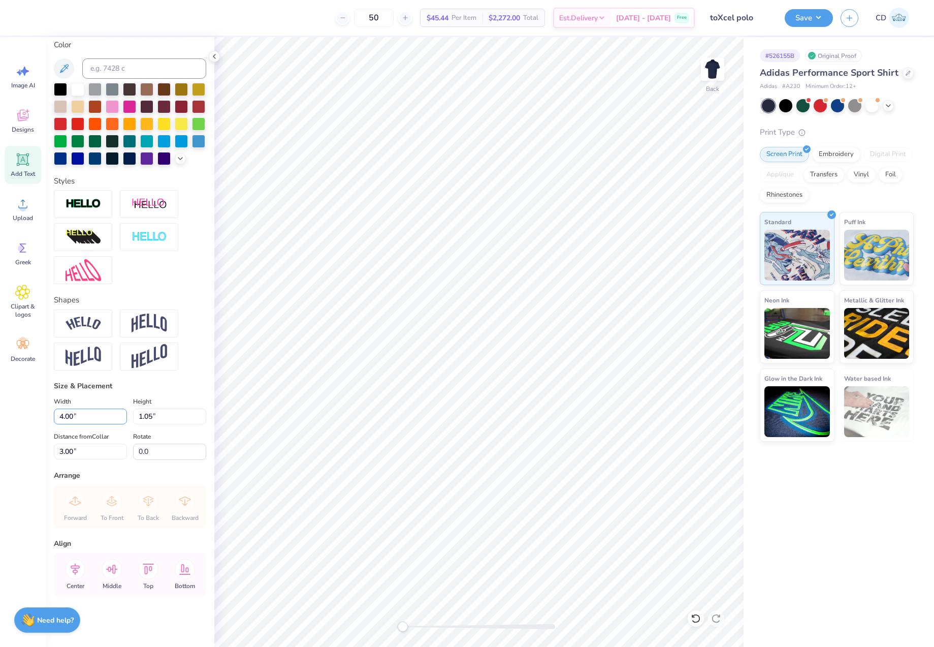
drag, startPoint x: 81, startPoint y: 416, endPoint x: 48, endPoint y: 417, distance: 33.5
click at [49, 417] on div "Personalized Names Personalized Numbers Text Tool Add Font Font Arial Greek Swi…" at bounding box center [130, 342] width 169 height 610
drag, startPoint x: 82, startPoint y: 417, endPoint x: 28, endPoint y: 418, distance: 53.9
click at [28, 418] on div "50 $45.44 Per Item $2,272.00 Total Est. Delivery [DATE] - [DATE] Free Design Ti…" at bounding box center [467, 323] width 934 height 647
type input "4.00"
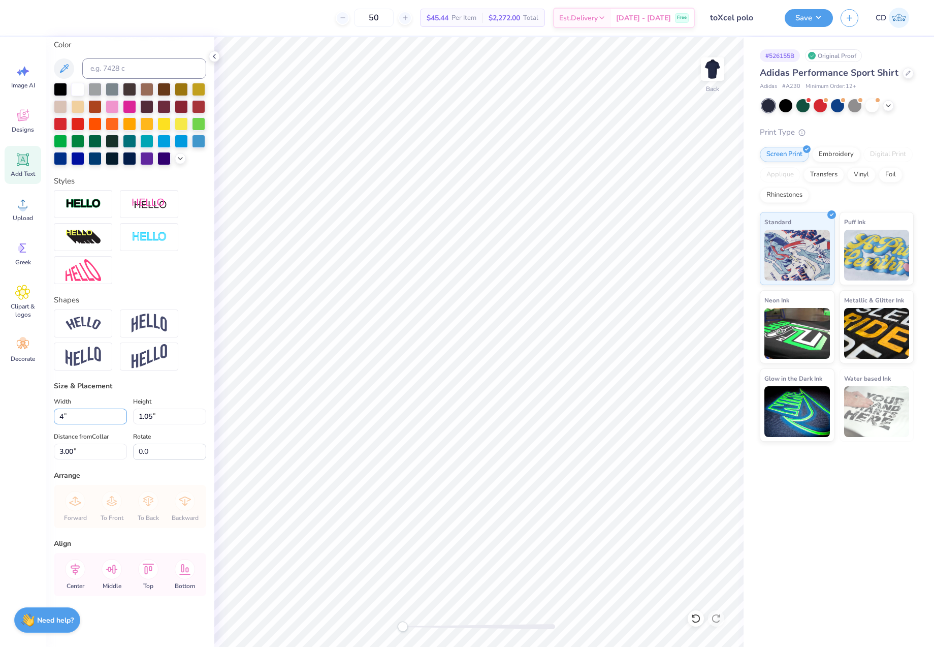
type input "0.98"
drag, startPoint x: 75, startPoint y: 451, endPoint x: 40, endPoint y: 452, distance: 35.1
click at [40, 452] on div "50 $45.44 Per Item $2,272.00 Total Est. Delivery [DATE] - [DATE] Free Design Ti…" at bounding box center [467, 323] width 934 height 647
type input "3.00"
click at [800, 18] on button "Save" at bounding box center [809, 17] width 48 height 18
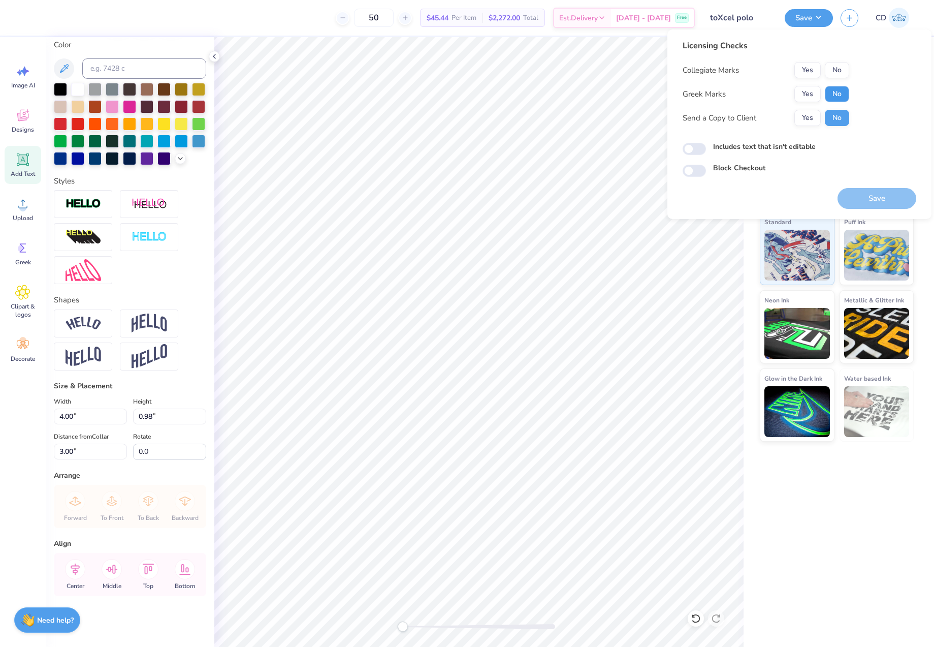
click at [834, 90] on button "No" at bounding box center [837, 94] width 24 height 16
click at [833, 68] on button "No" at bounding box center [837, 70] width 24 height 16
click at [895, 206] on button "Save" at bounding box center [877, 198] width 79 height 21
